Goal: Information Seeking & Learning: Learn about a topic

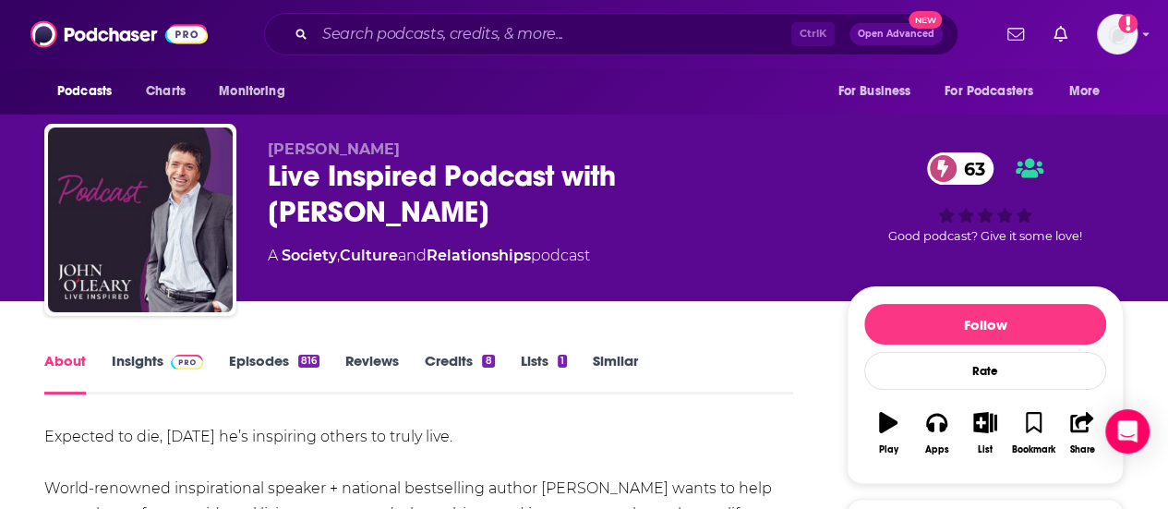
click at [616, 363] on link "Similar" at bounding box center [615, 373] width 45 height 42
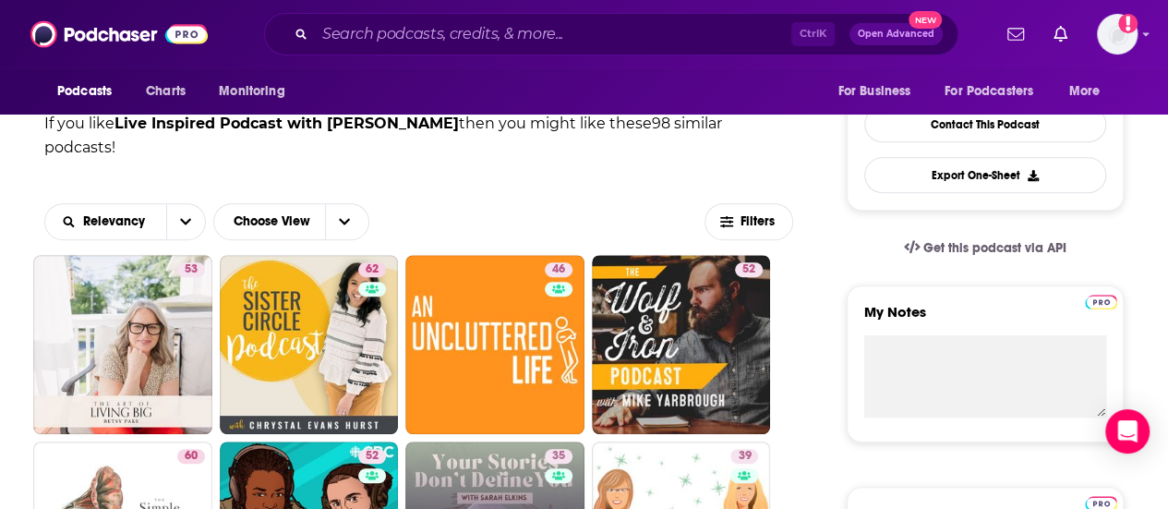
scroll to position [462, 0]
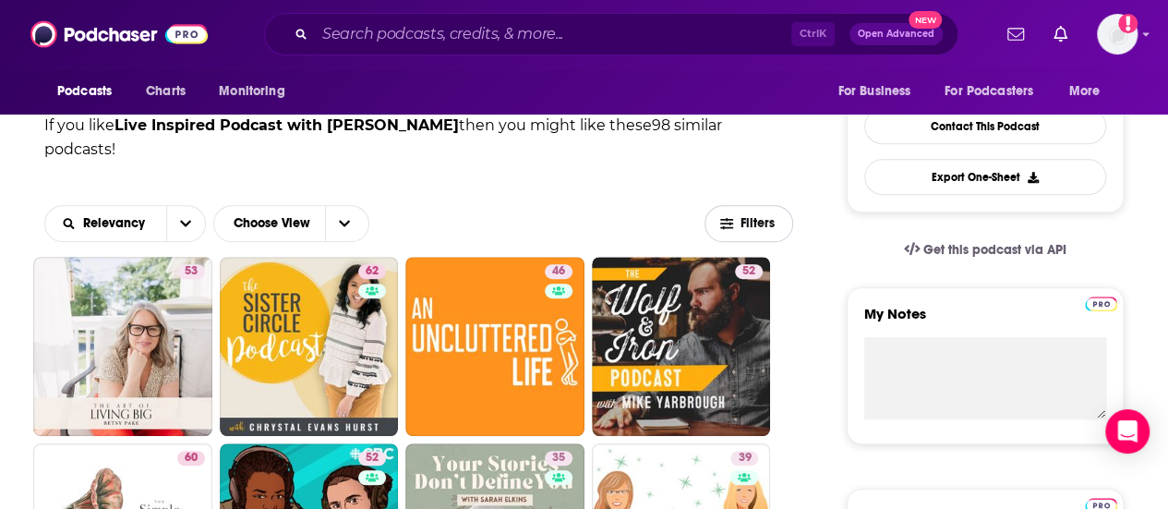
click at [751, 205] on button "Filters" at bounding box center [748, 223] width 89 height 37
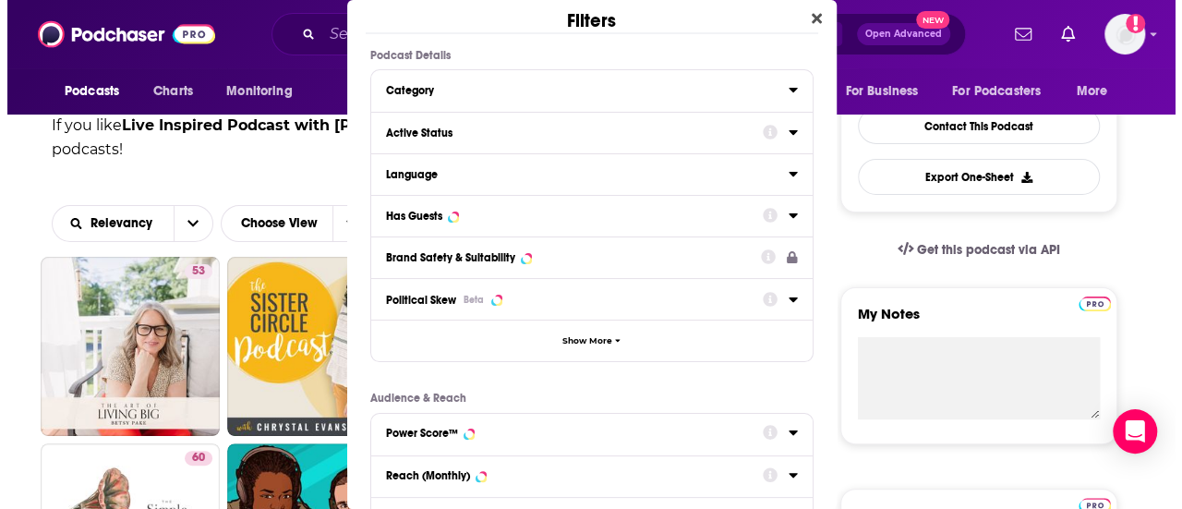
scroll to position [0, 0]
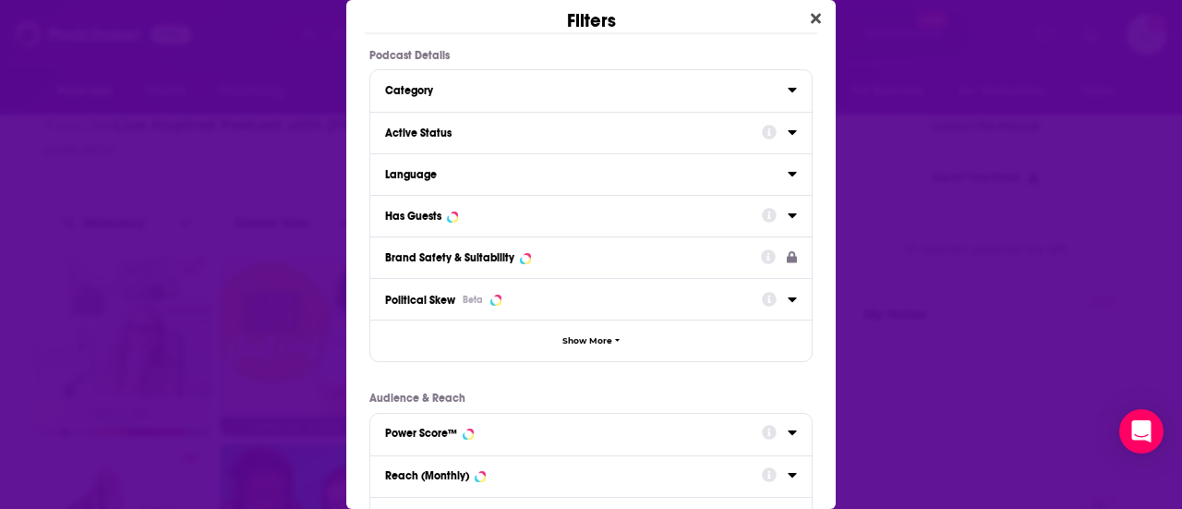
click at [480, 139] on div "Active Status" at bounding box center [567, 132] width 365 height 13
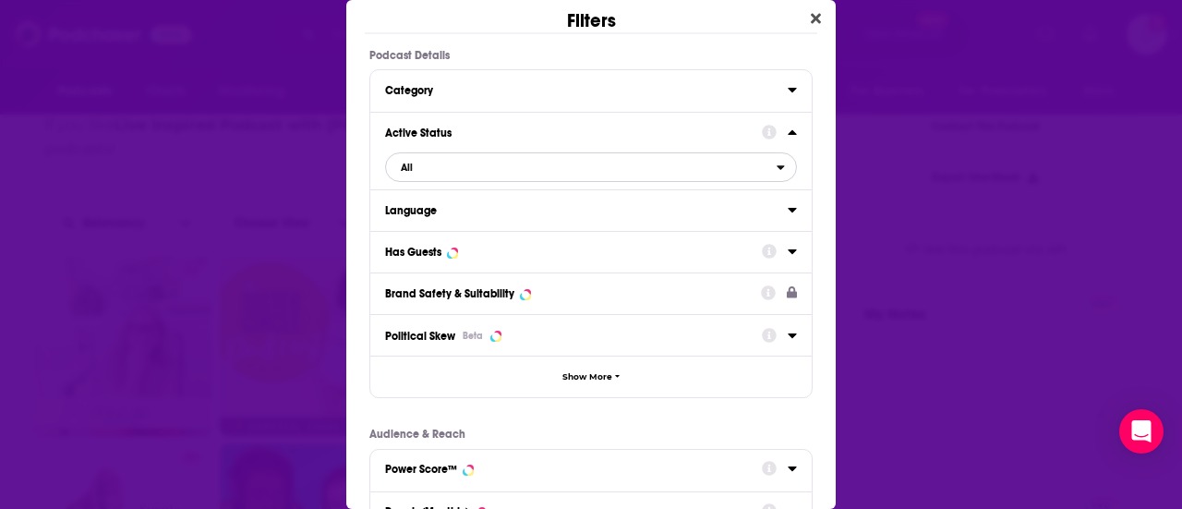
click at [522, 175] on span "All" at bounding box center [581, 167] width 390 height 24
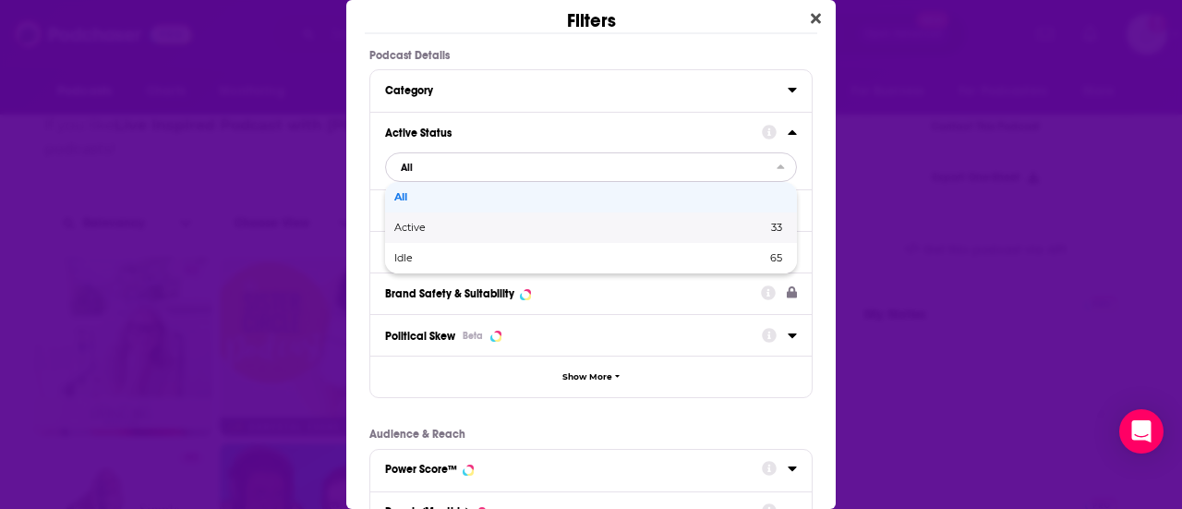
click at [478, 233] on span "Active" at bounding box center [495, 227] width 202 height 10
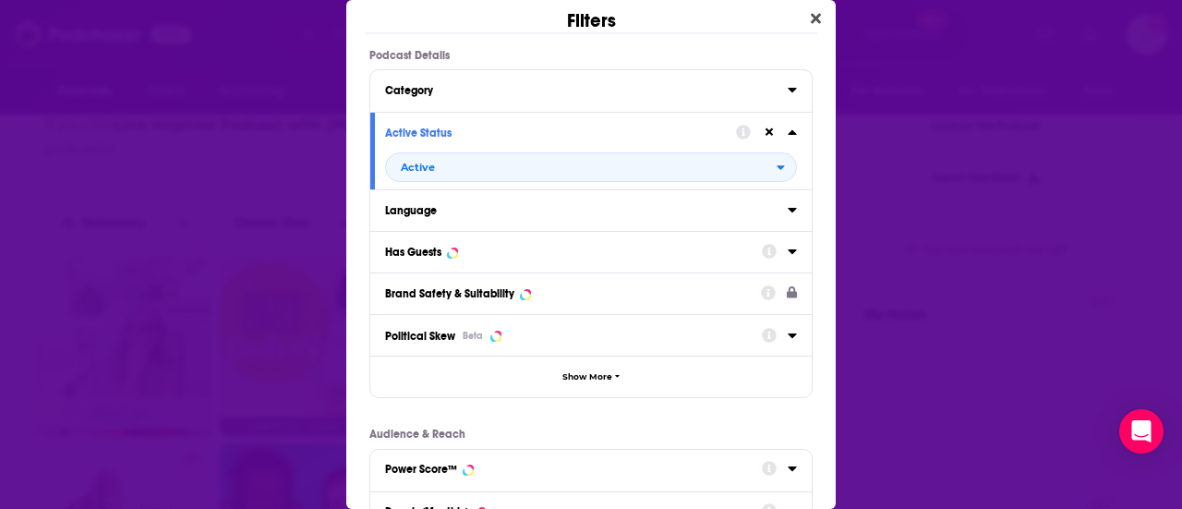
click at [610, 257] on div "Has Guests" at bounding box center [567, 252] width 365 height 13
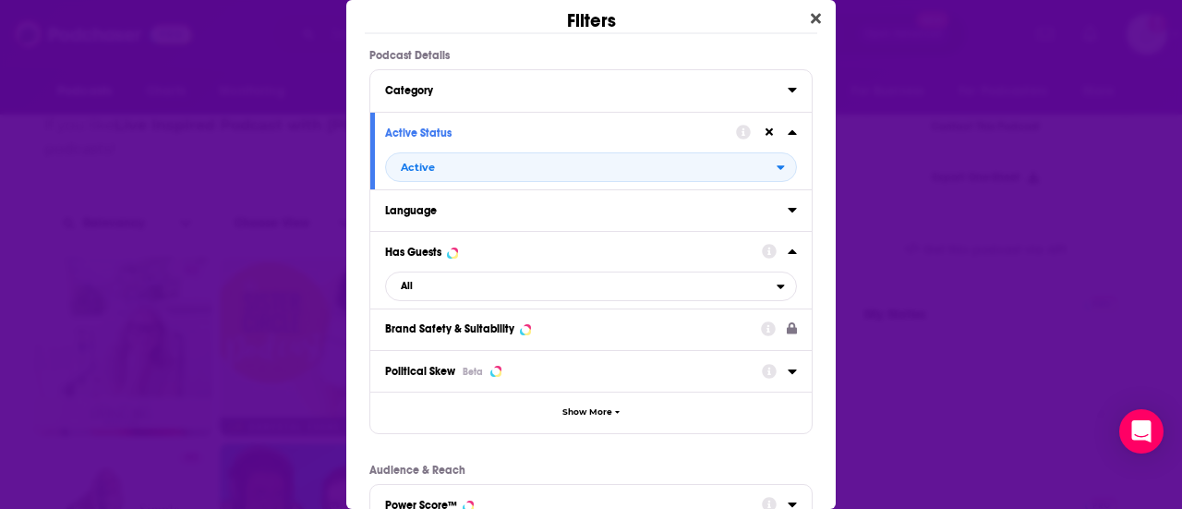
click at [487, 308] on div "Has Guests All" at bounding box center [590, 270] width 441 height 78
click at [497, 298] on span "All" at bounding box center [581, 286] width 390 height 24
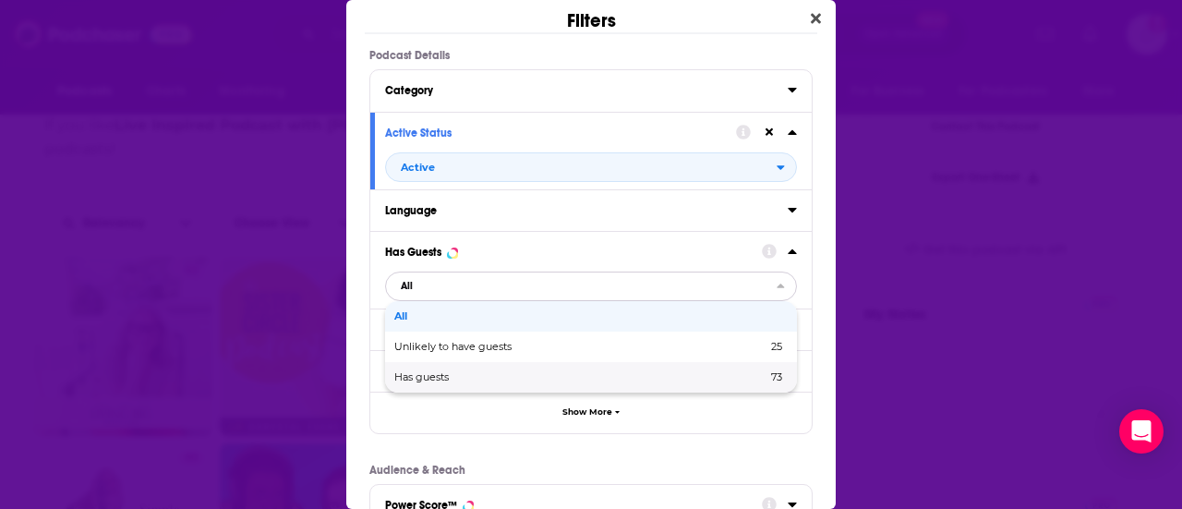
click at [510, 382] on span "Has guests" at bounding box center [500, 377] width 213 height 10
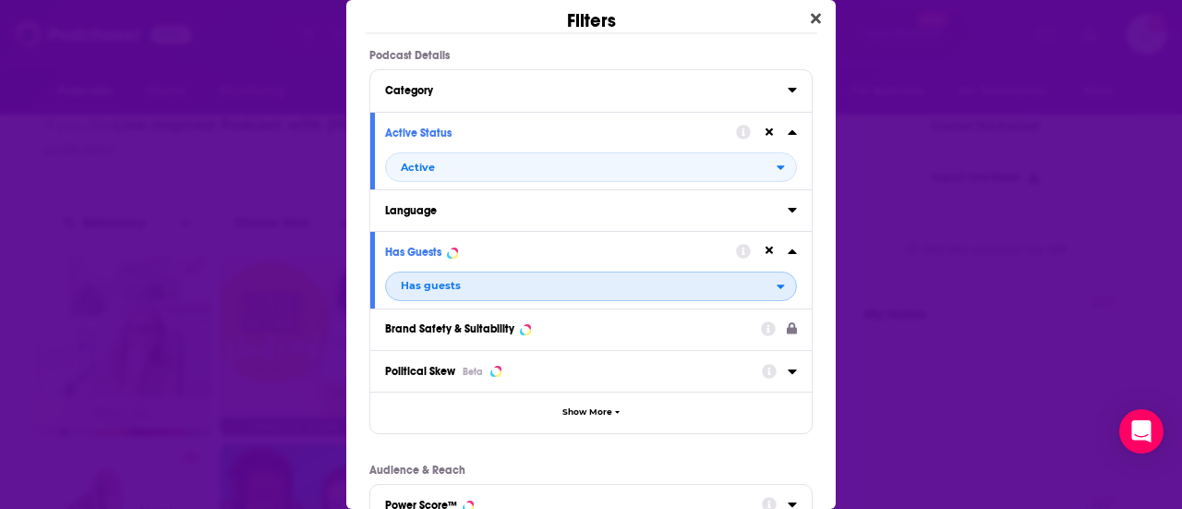
scroll to position [392, 0]
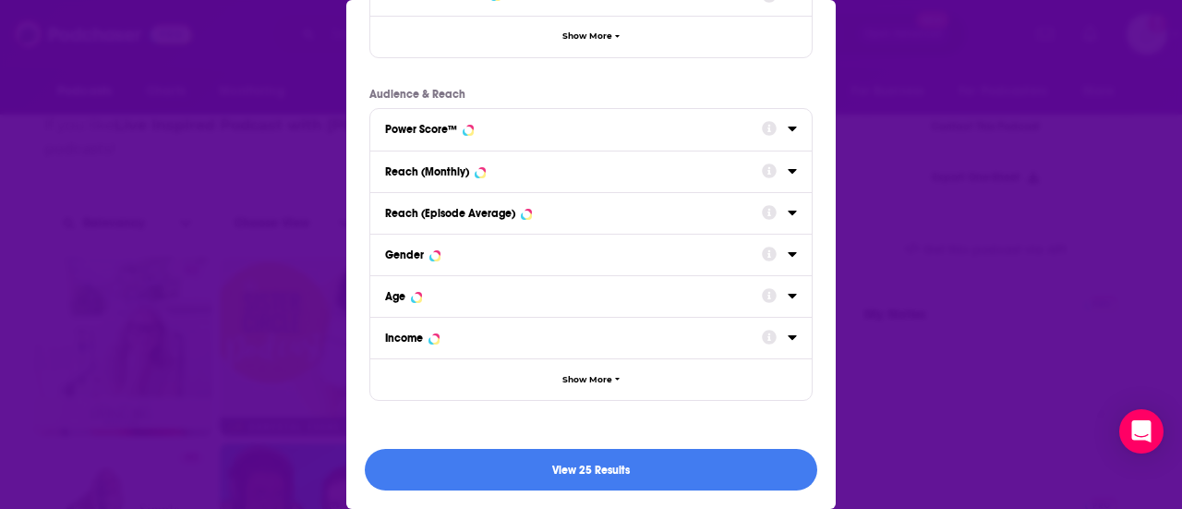
click at [636, 490] on div "View 25 Results" at bounding box center [590, 469] width 489 height 78
click at [641, 479] on button "View 25 Results" at bounding box center [591, 470] width 452 height 42
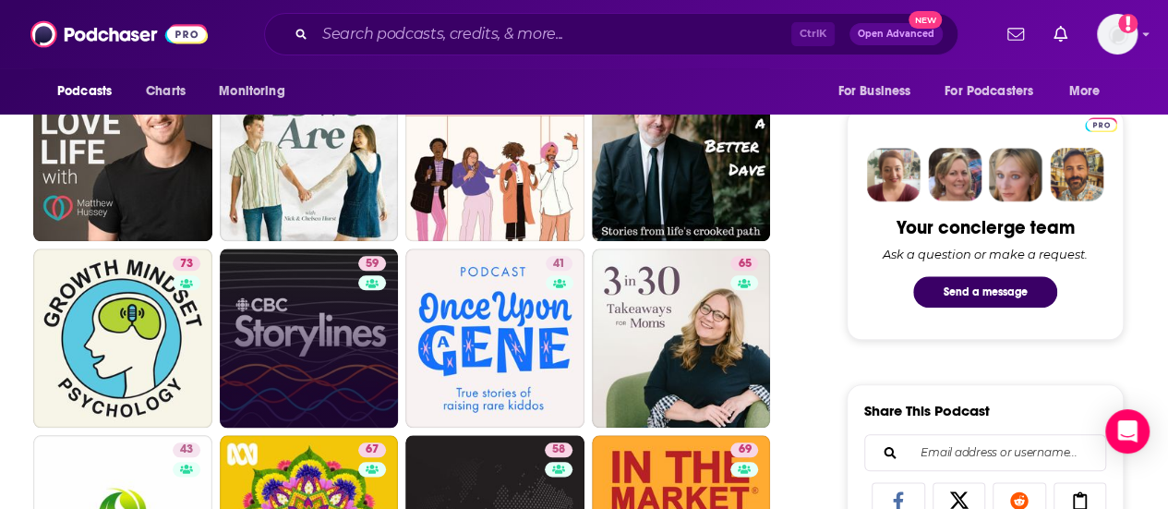
scroll to position [646, 0]
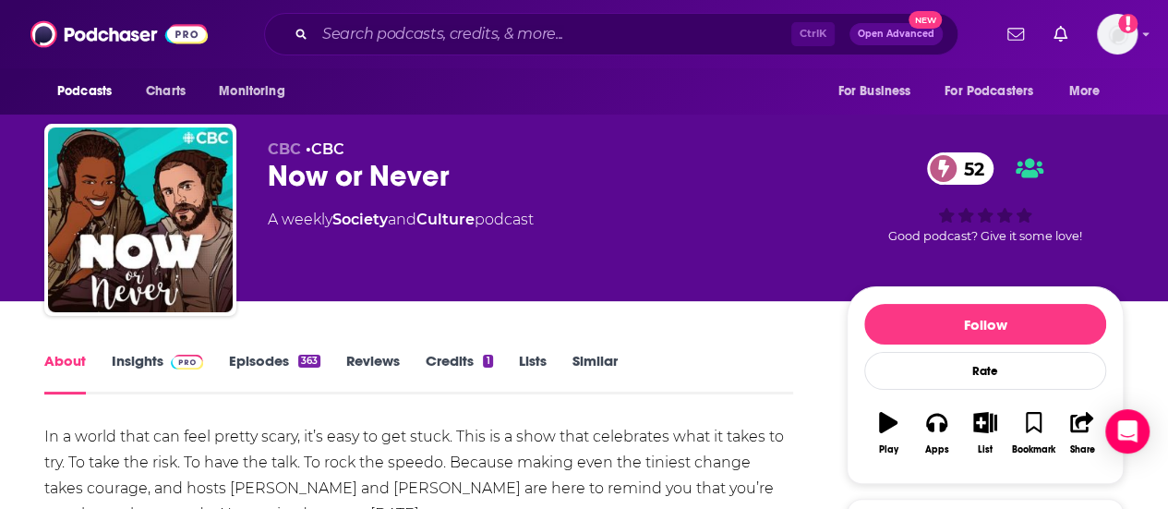
click at [579, 357] on link "Similar" at bounding box center [594, 373] width 45 height 42
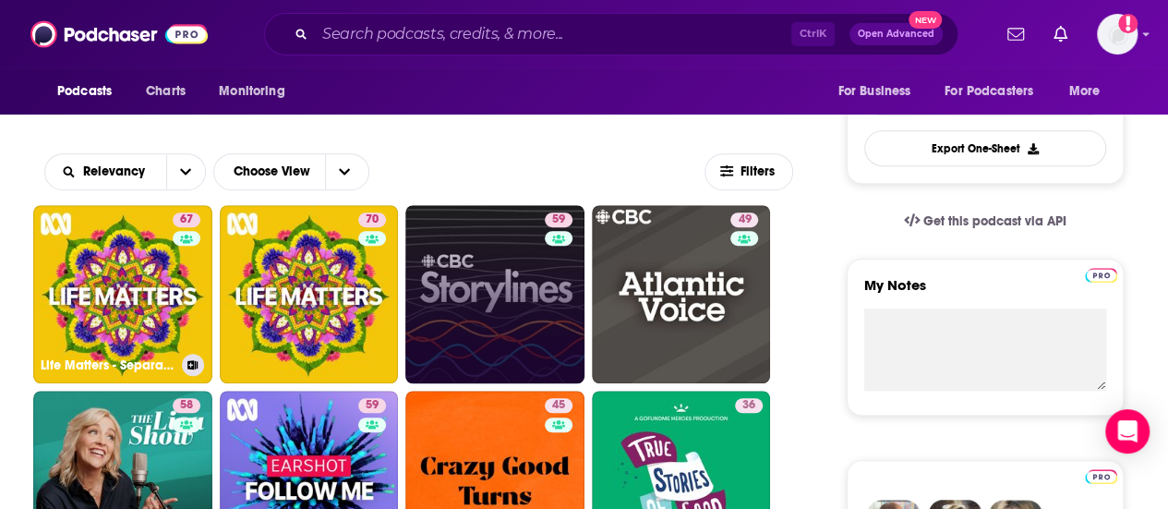
scroll to position [462, 0]
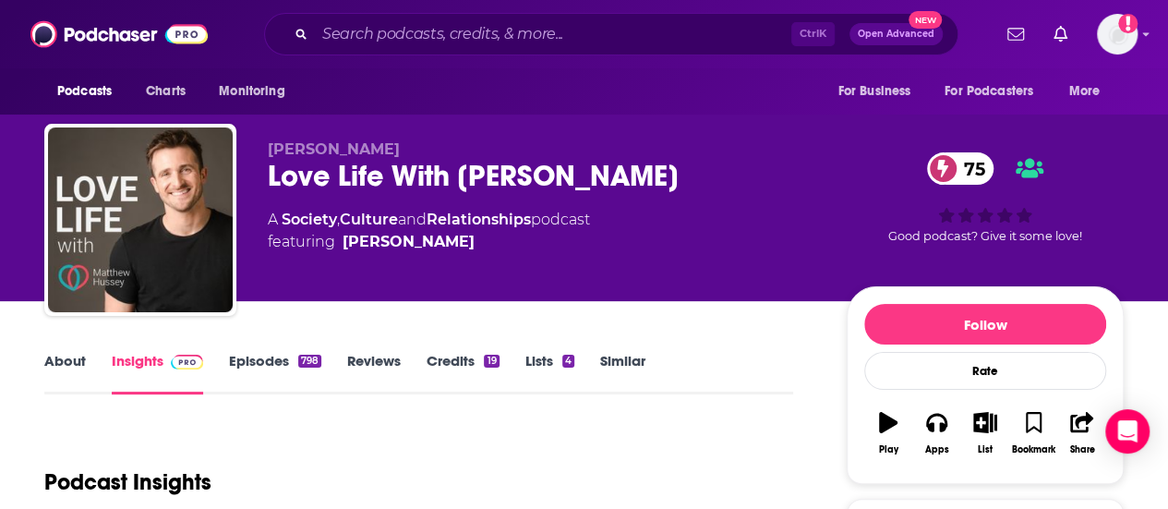
click at [633, 253] on div "A Society , Culture and Relationships podcast featuring Matthew Hussey" at bounding box center [542, 231] width 549 height 44
click at [661, 136] on div "Matthew Hussey Love Life With Matthew Hussey 75 A Society , Culture and Relatio…" at bounding box center [583, 223] width 1079 height 199
